Goal: Task Accomplishment & Management: Use online tool/utility

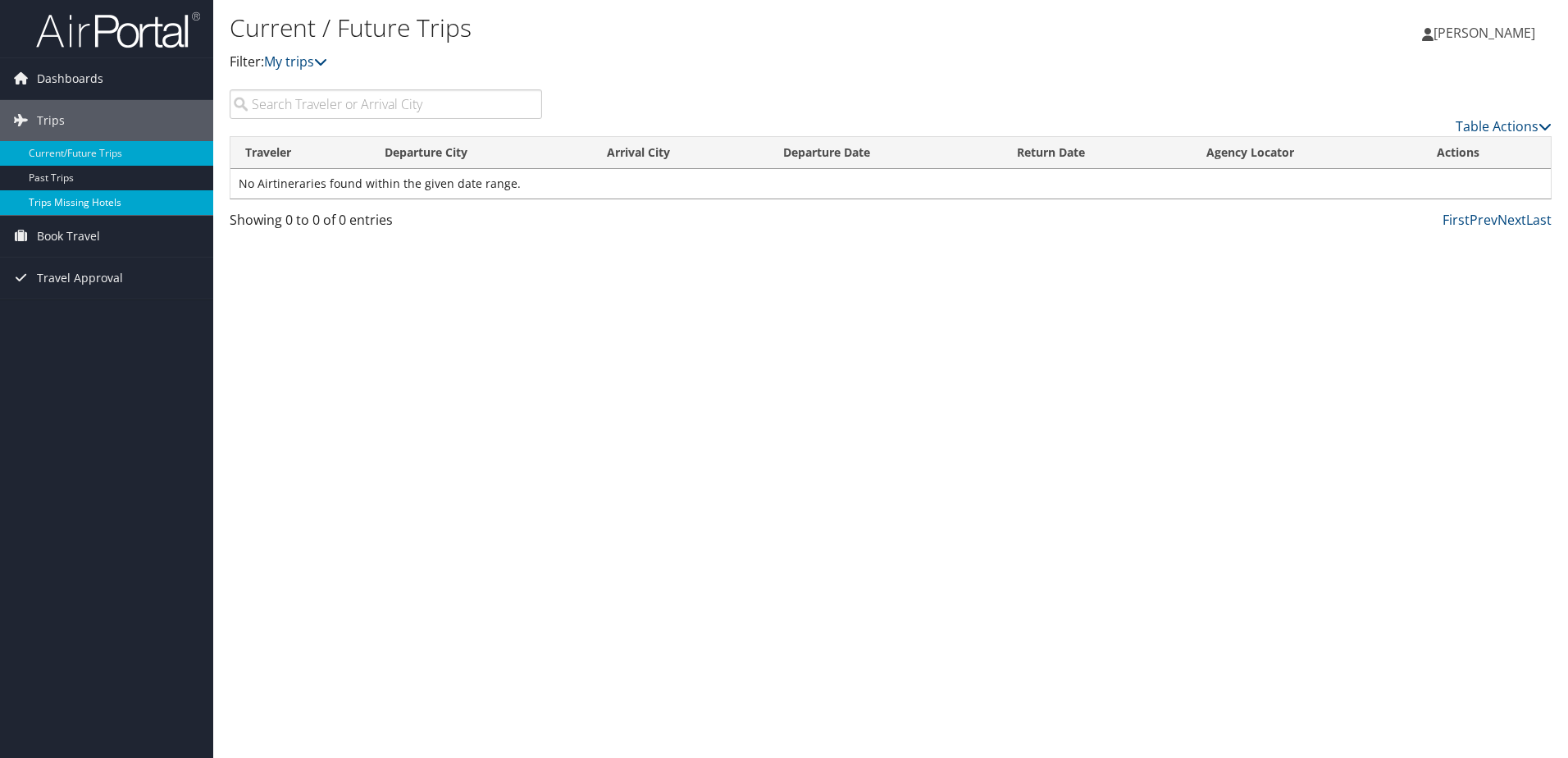
click at [124, 202] on link "Trips Missing Hotels" at bounding box center [107, 203] width 214 height 25
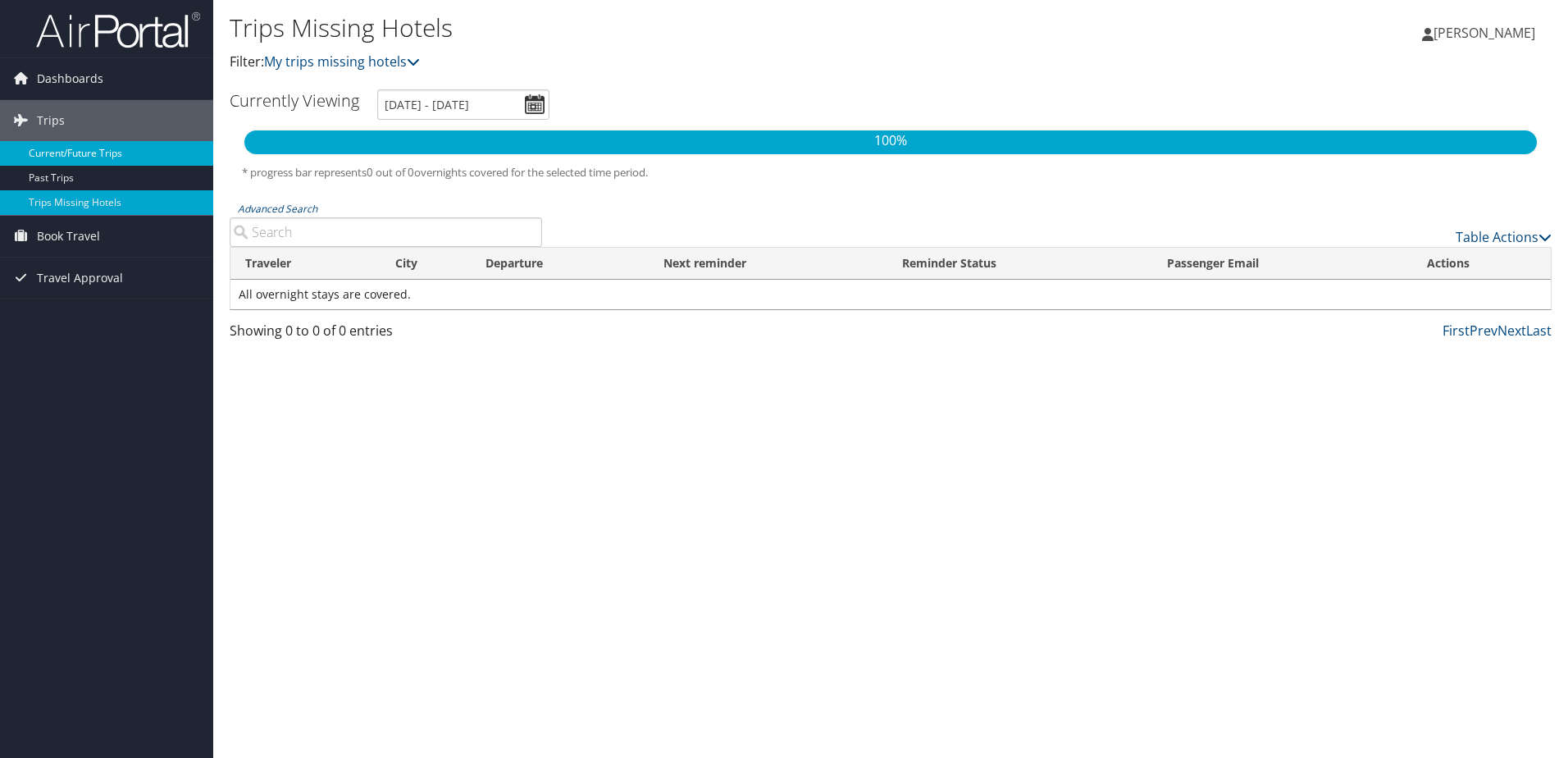
click at [78, 152] on link "Current/Future Trips" at bounding box center [107, 153] width 214 height 25
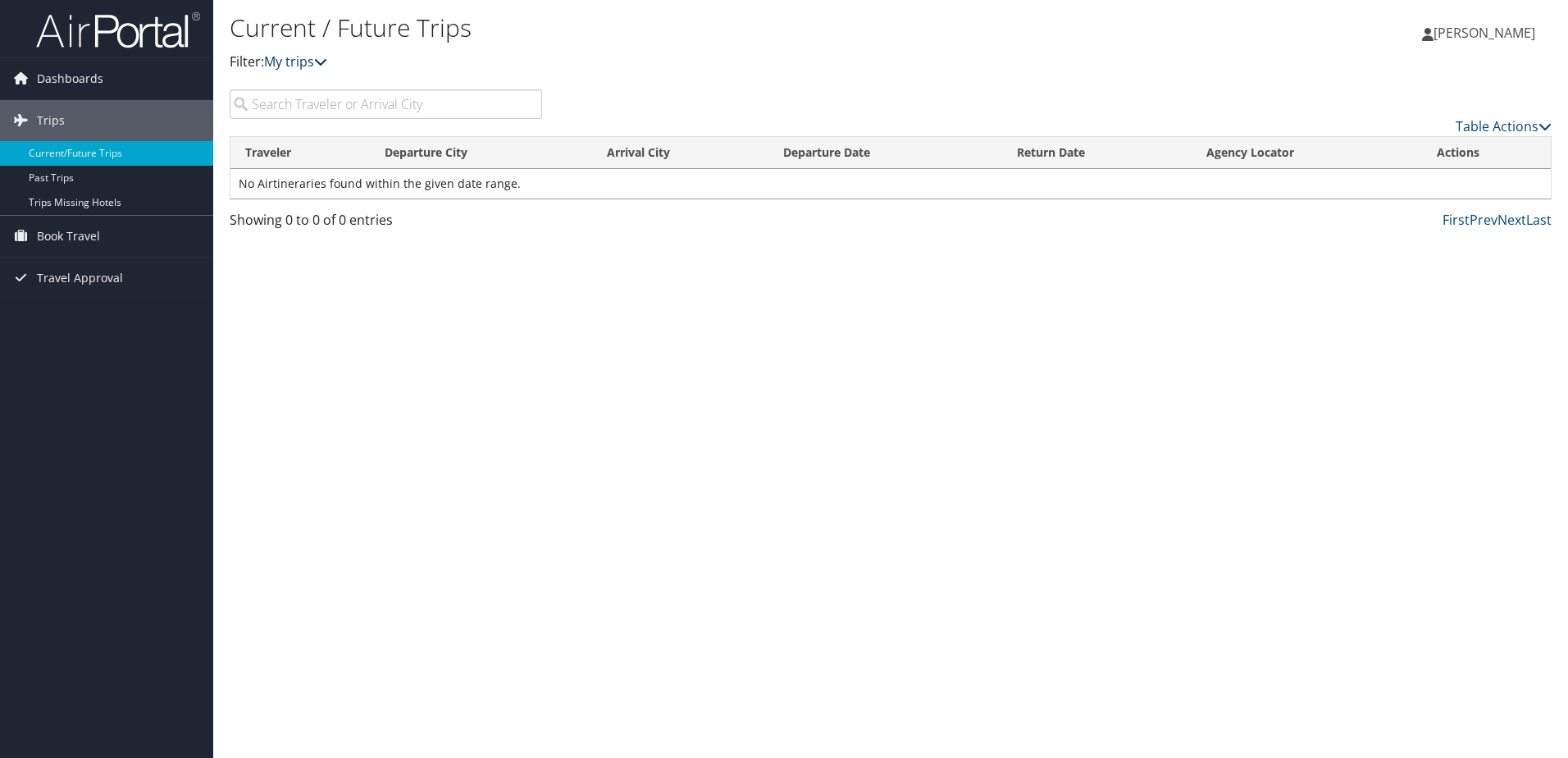
click at [308, 58] on link "My trips" at bounding box center [296, 62] width 64 height 18
click at [327, 59] on icon at bounding box center [320, 62] width 13 height 13
click at [1480, 123] on link "Table Actions" at bounding box center [1504, 126] width 96 height 18
click at [936, 333] on div at bounding box center [784, 379] width 1568 height 758
click at [108, 180] on link "Past Trips" at bounding box center [107, 178] width 214 height 25
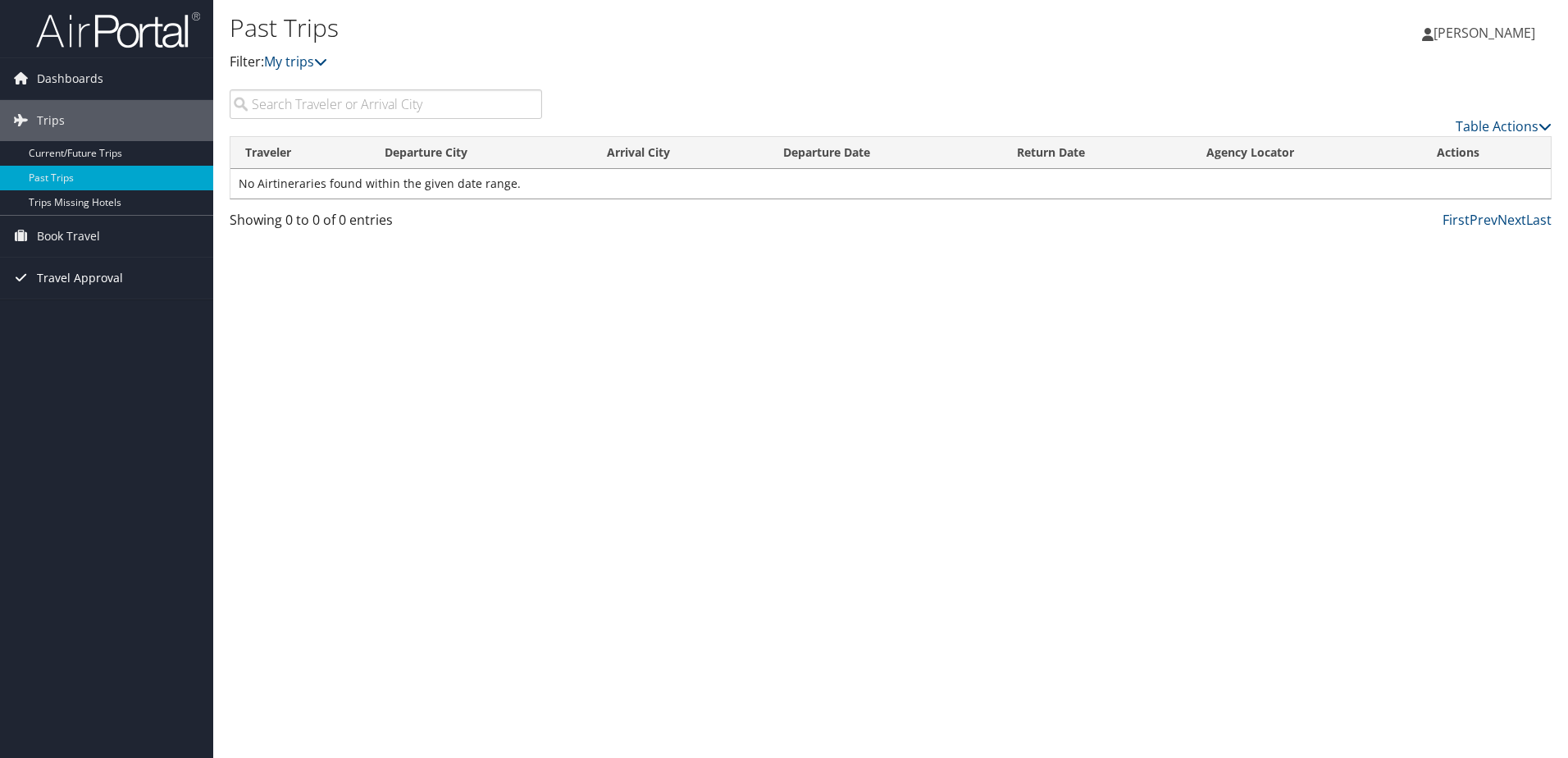
click at [99, 279] on span "Travel Approval" at bounding box center [80, 278] width 87 height 41
click at [102, 335] on link "Approved Trips" at bounding box center [107, 335] width 214 height 25
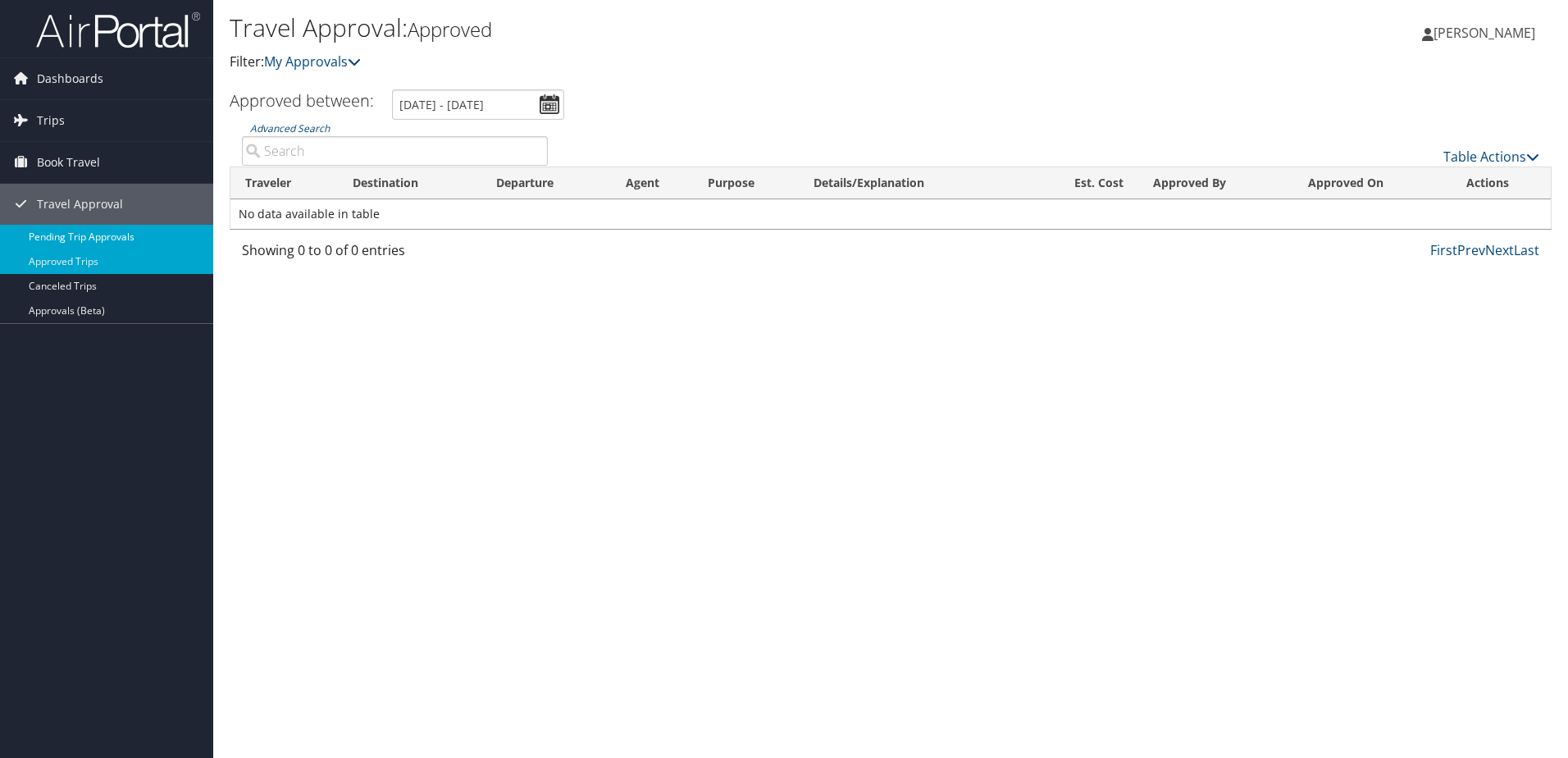
click at [64, 231] on link "Pending Trip Approvals" at bounding box center [107, 237] width 214 height 25
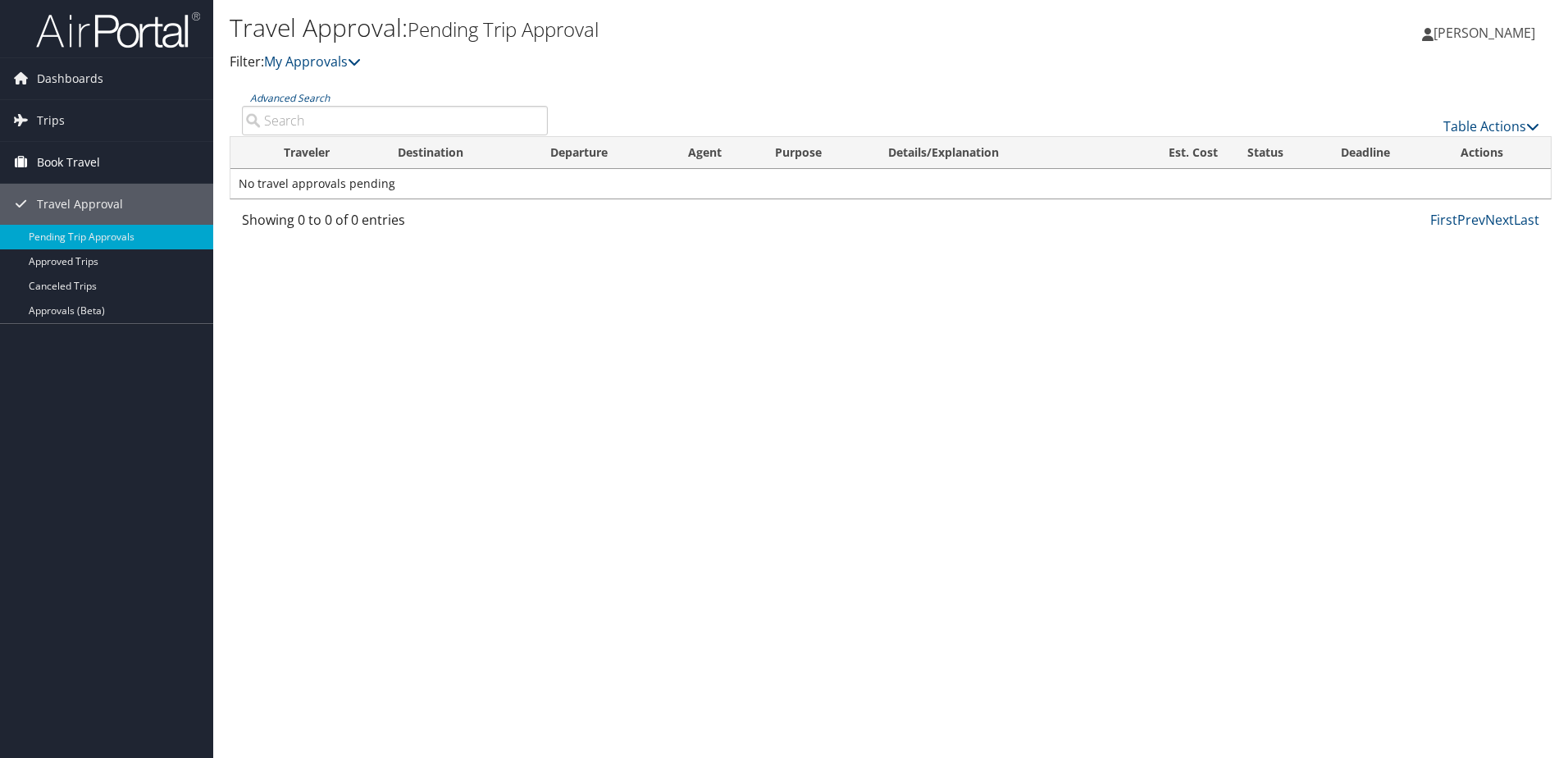
click at [110, 158] on link "Book Travel" at bounding box center [107, 162] width 214 height 41
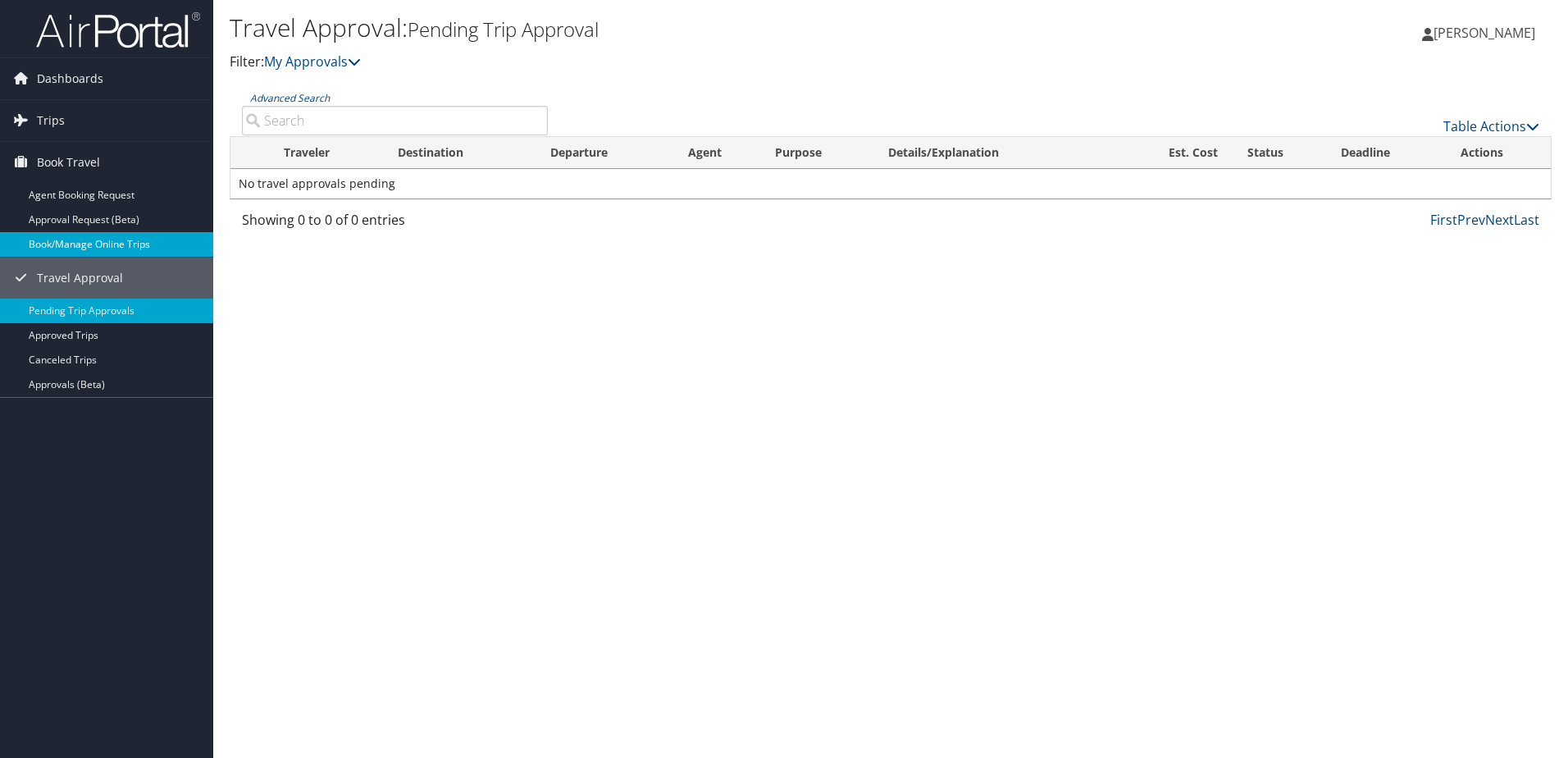
click at [128, 234] on link "Book/Manage Online Trips" at bounding box center [107, 244] width 214 height 25
